Goal: Task Accomplishment & Management: Manage account settings

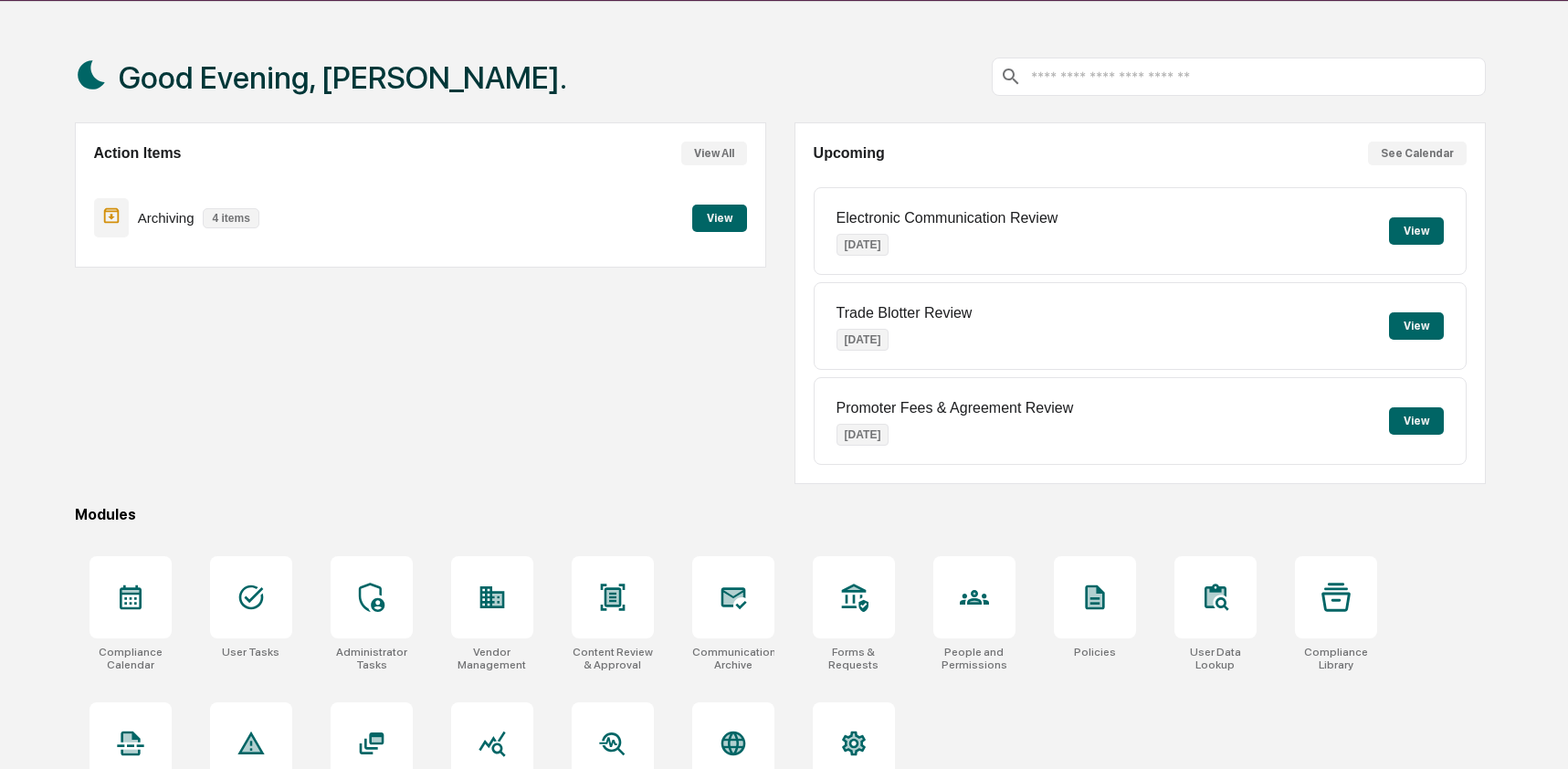
scroll to position [118, 0]
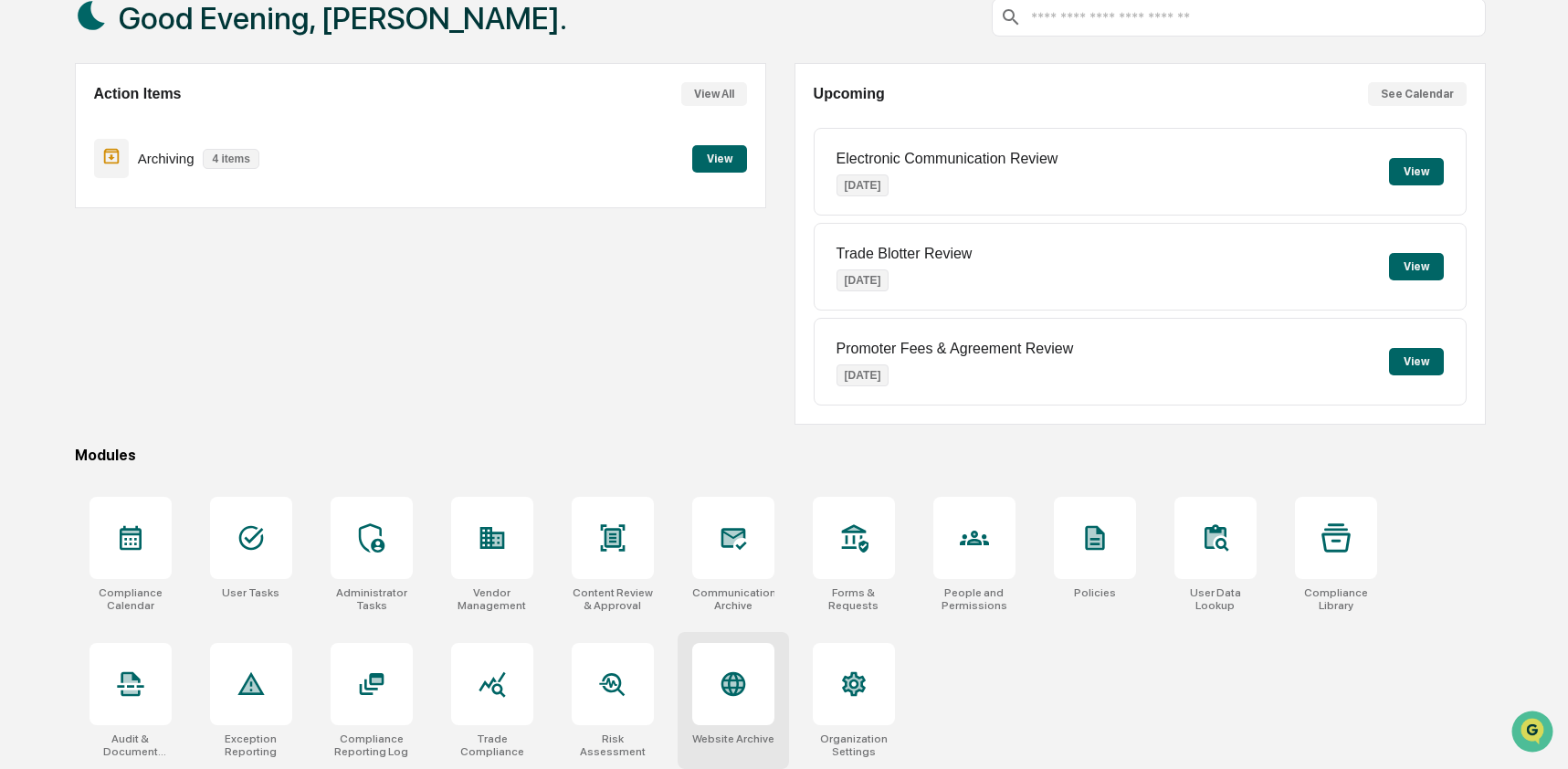
click at [748, 707] on div at bounding box center [733, 684] width 82 height 82
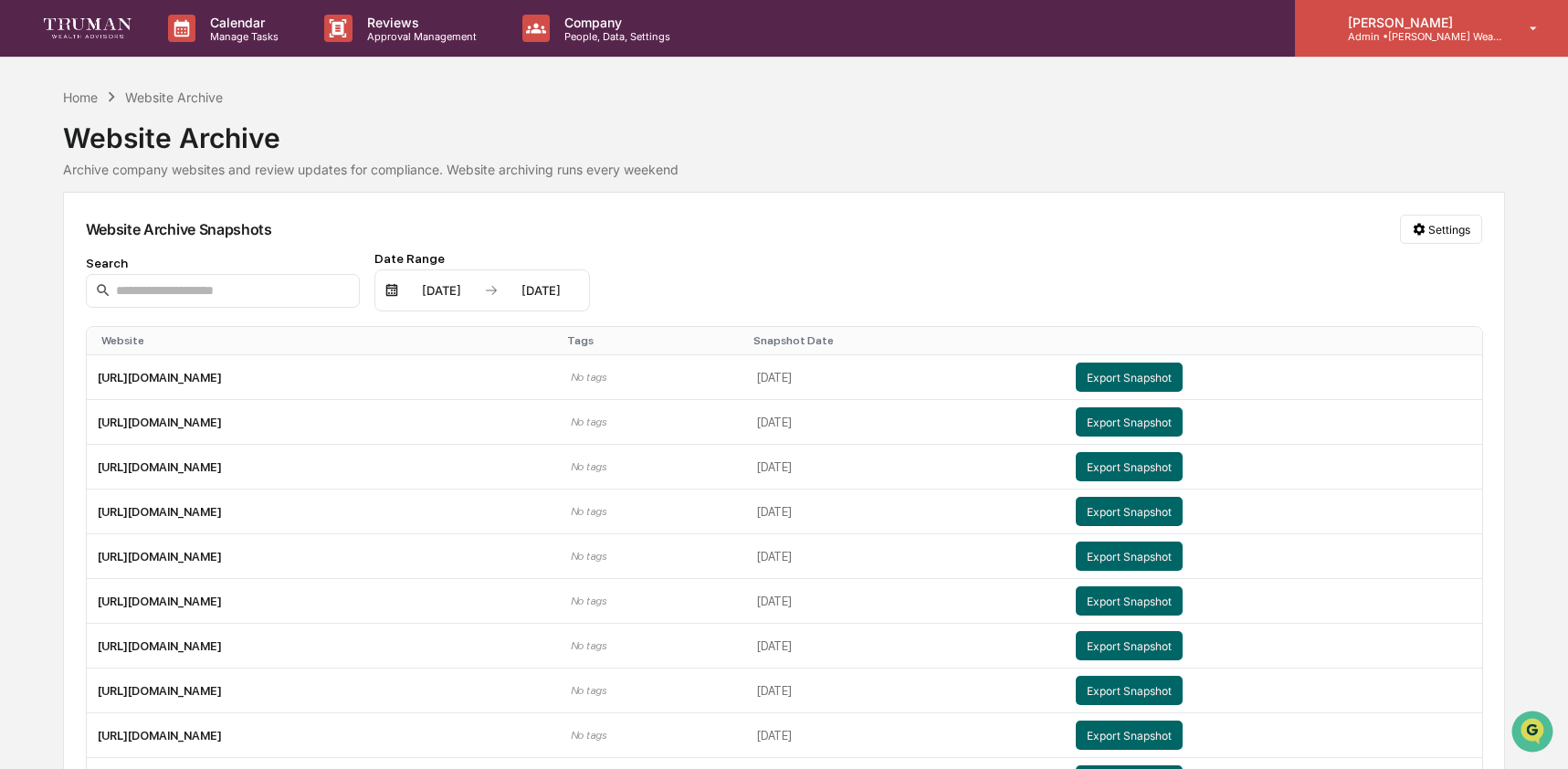
click at [1498, 37] on p "Admin • [PERSON_NAME] Wealth" at bounding box center [1418, 36] width 170 height 13
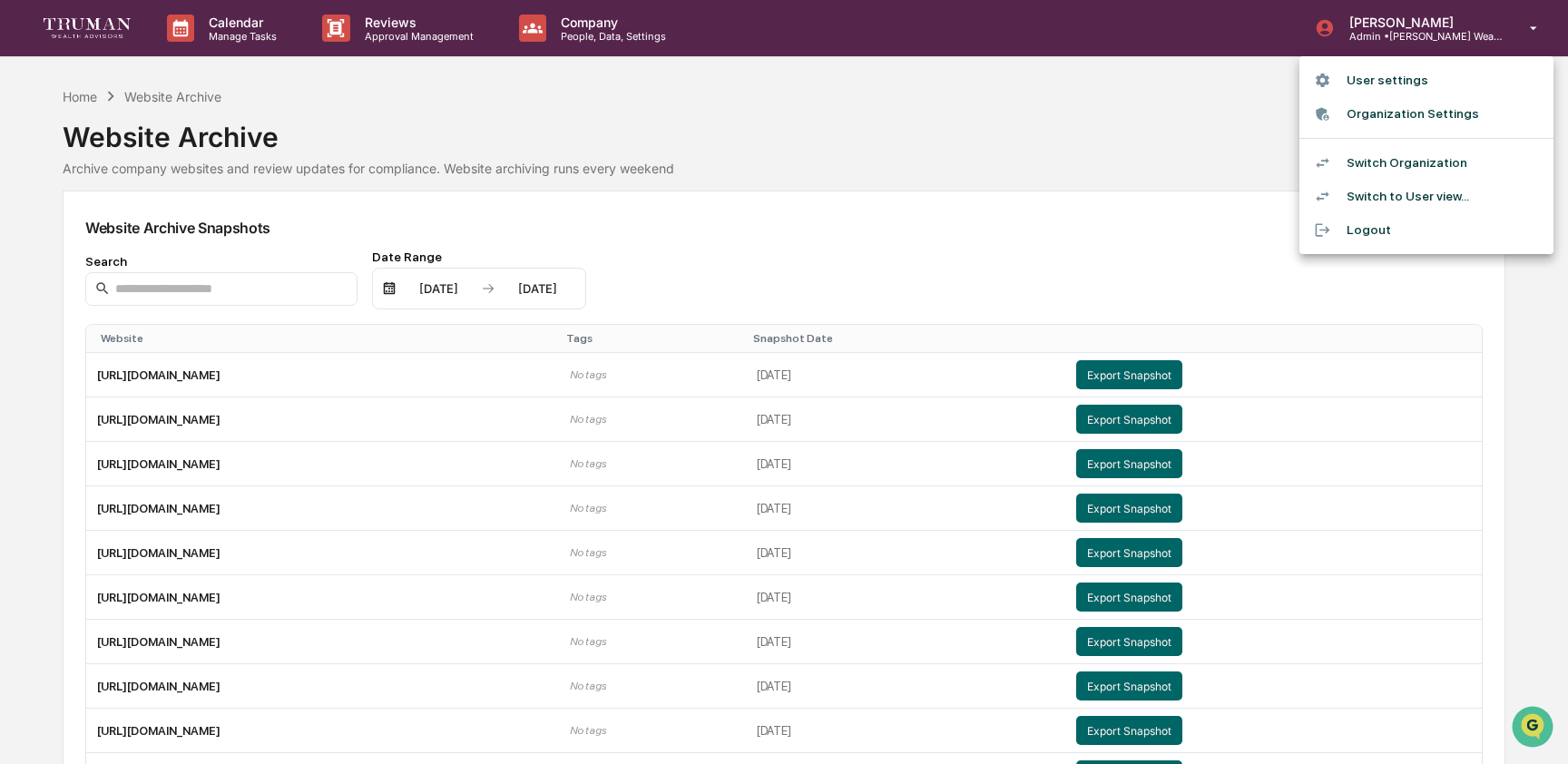
click at [1439, 162] on li "Switch Organization" at bounding box center [1426, 163] width 254 height 33
